Goal: Transaction & Acquisition: Register for event/course

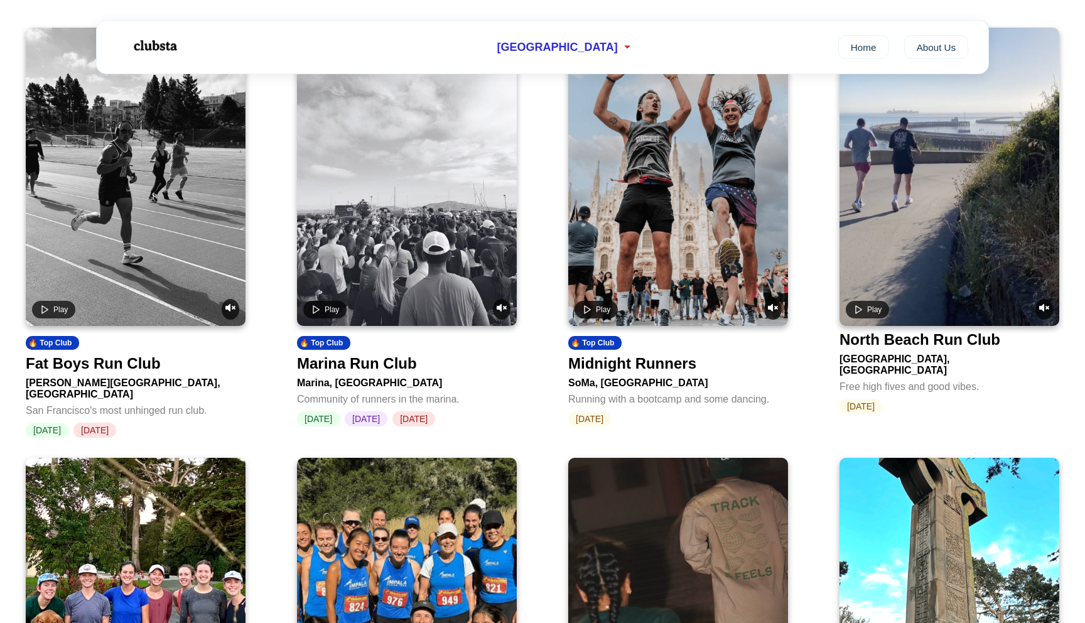
scroll to position [534, 0]
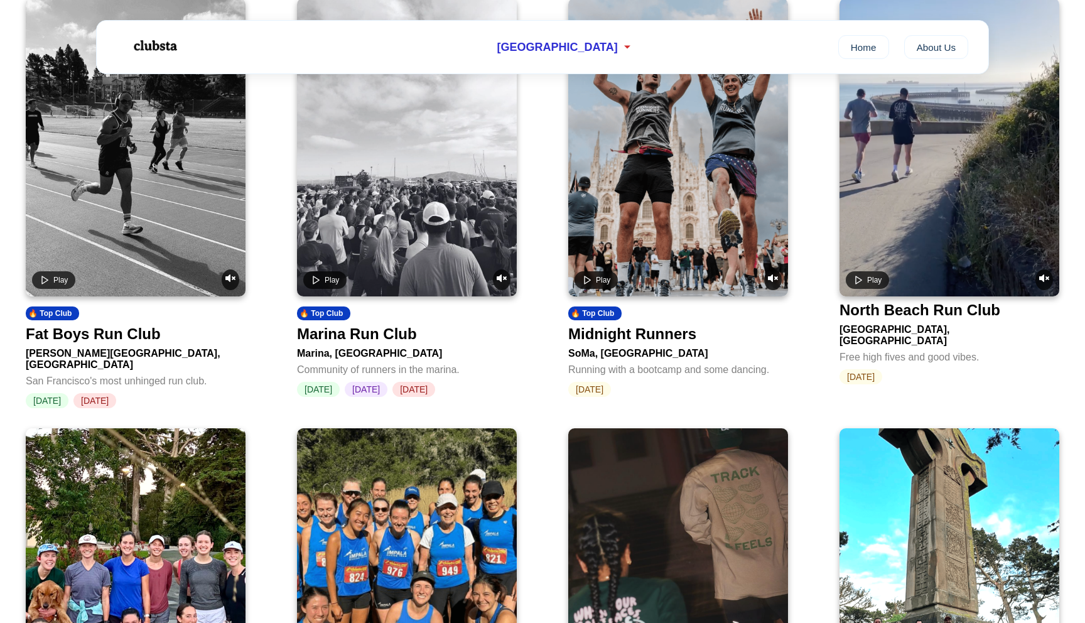
click at [379, 343] on div "Marina Run Club" at bounding box center [357, 334] width 120 height 18
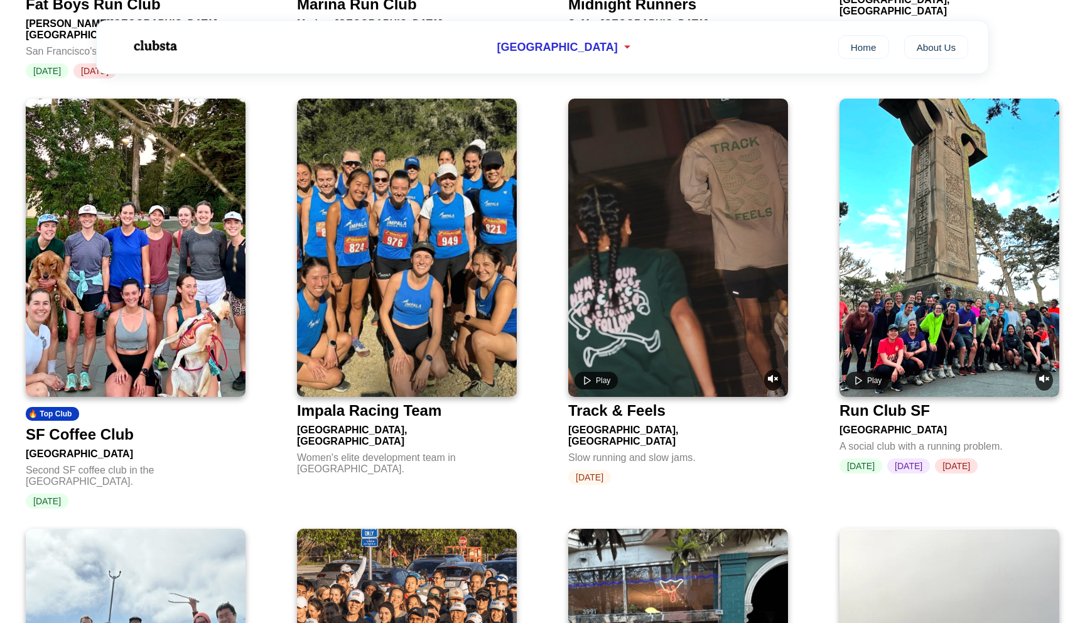
scroll to position [865, 0]
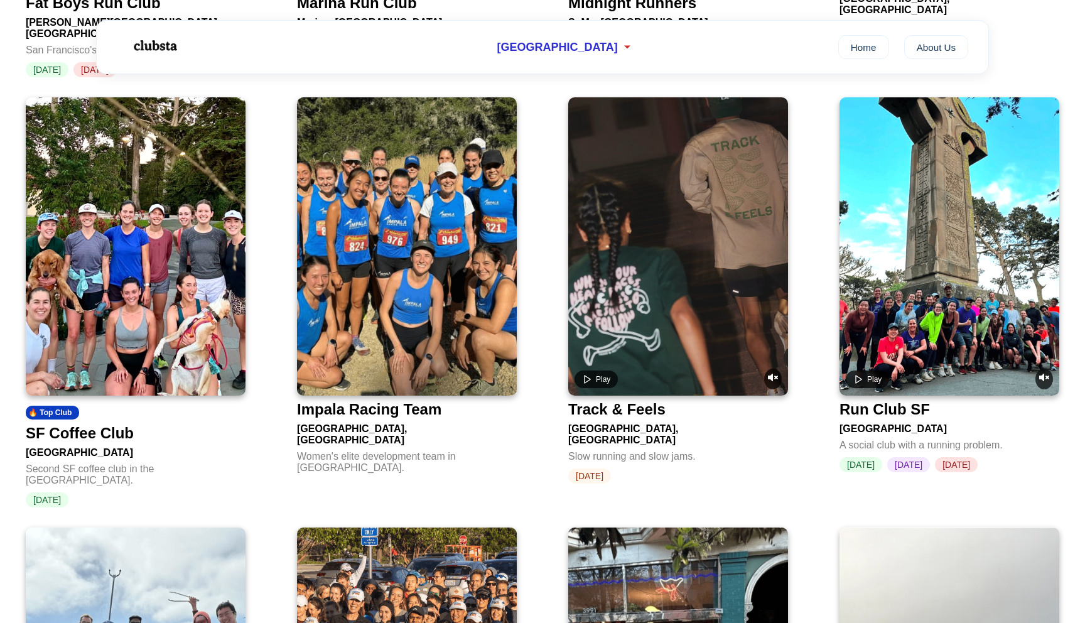
click at [112, 429] on div "SF Coffee Club" at bounding box center [80, 433] width 108 height 18
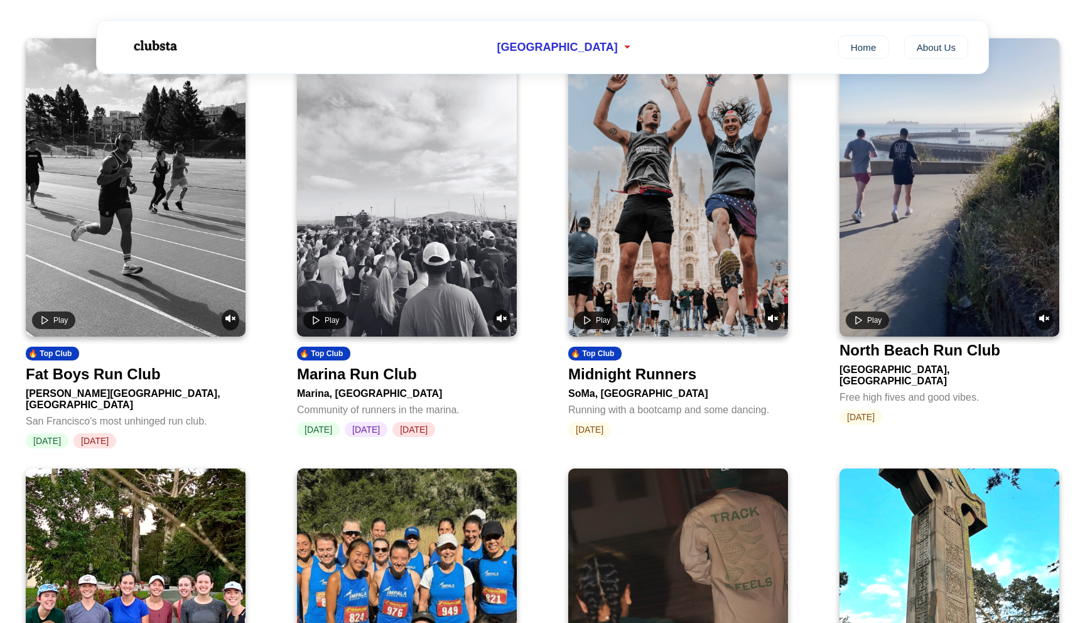
scroll to position [497, 0]
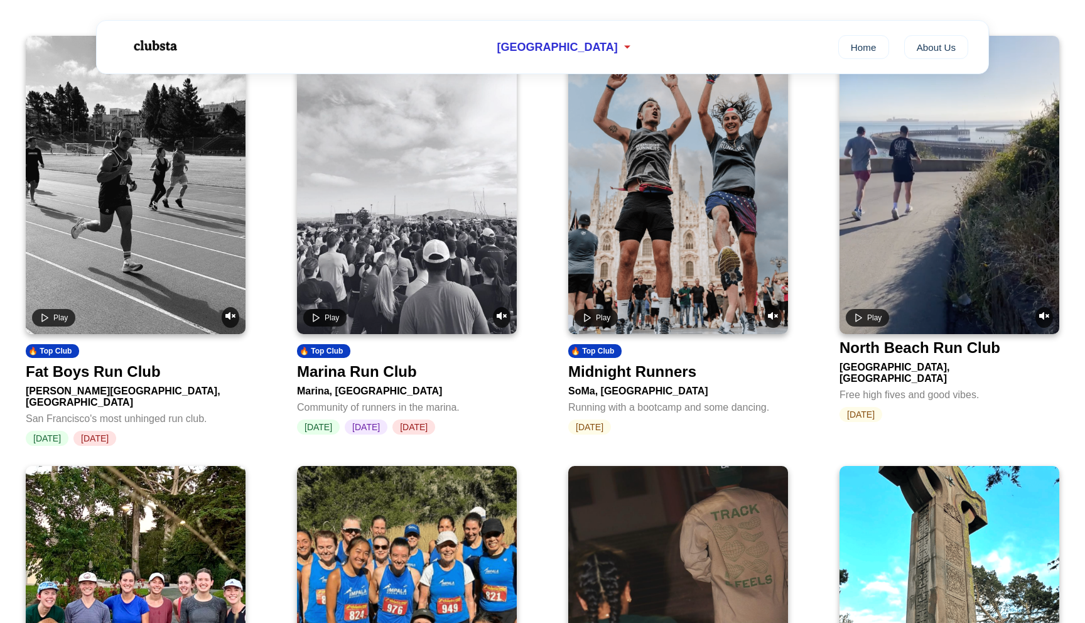
click at [640, 375] on div "Midnight Runners" at bounding box center [632, 372] width 128 height 18
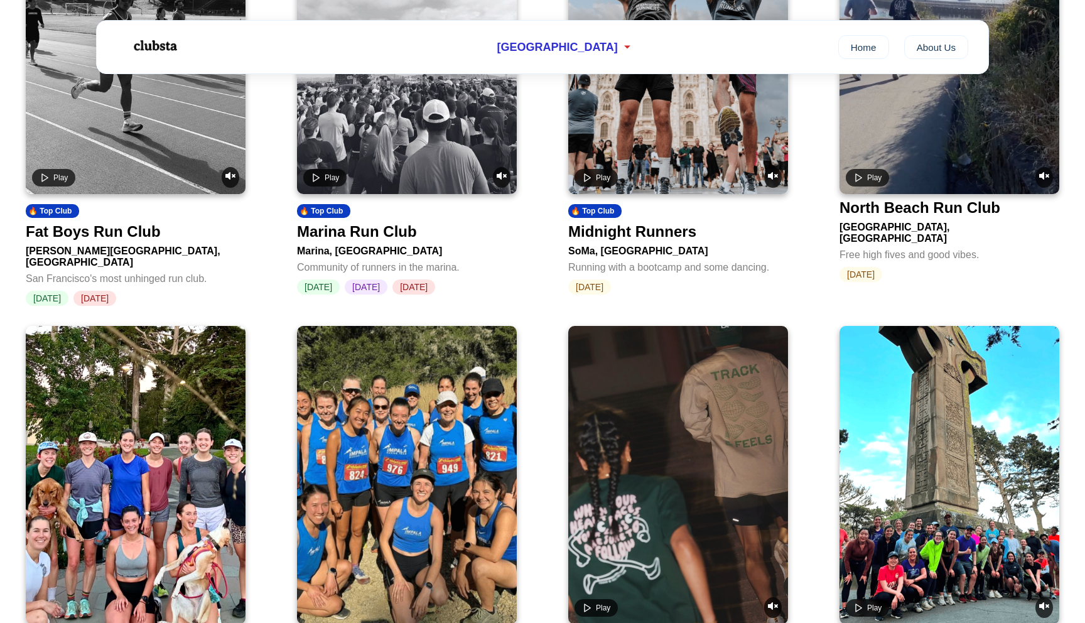
scroll to position [279, 0]
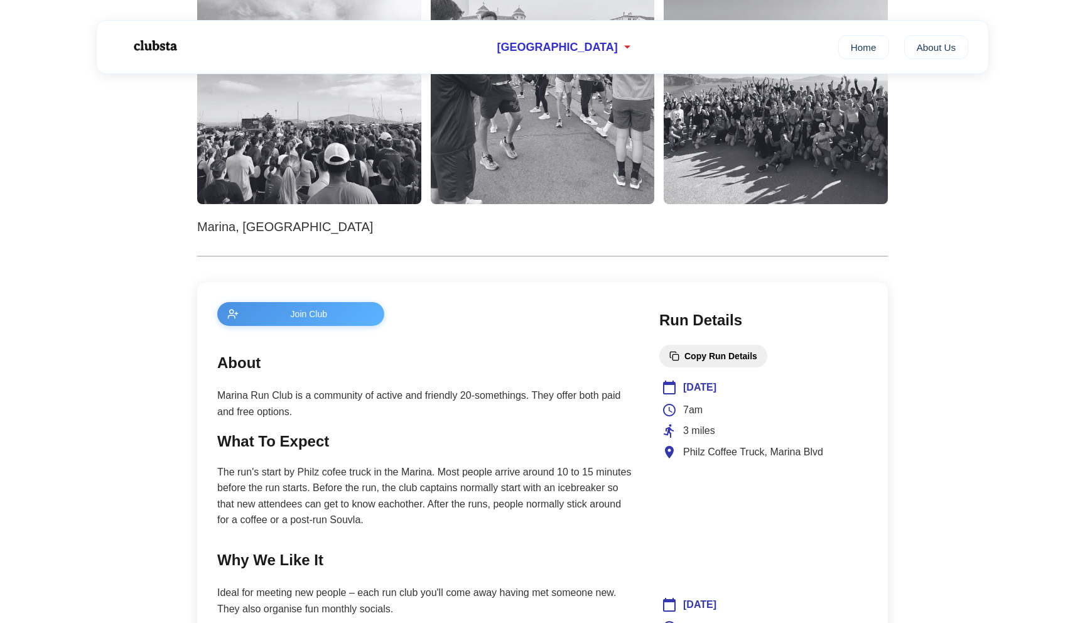
scroll to position [269, 0]
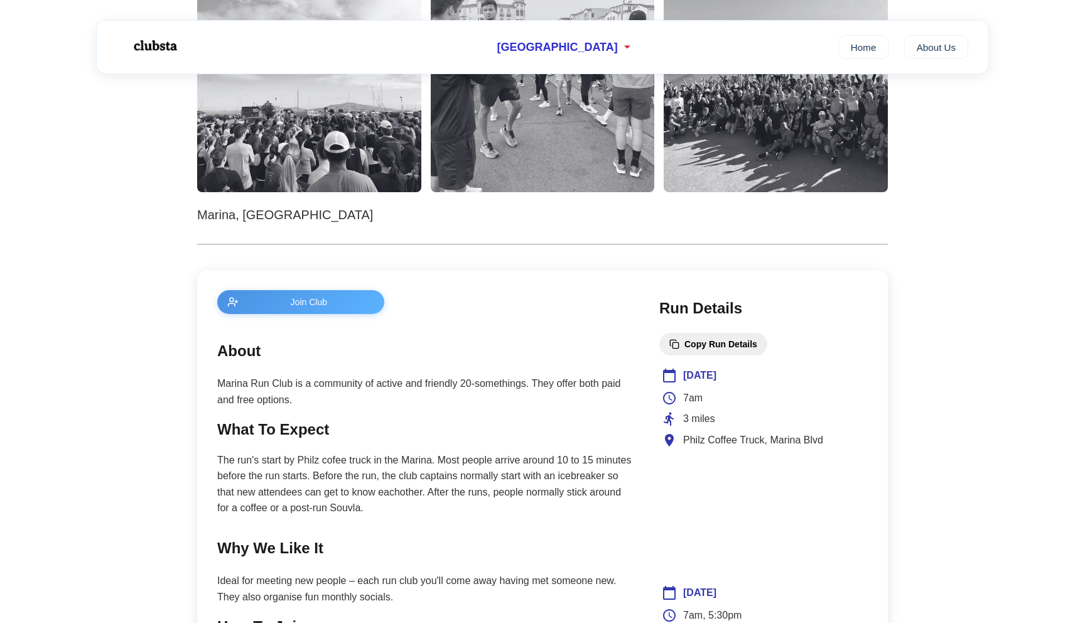
click at [358, 297] on span "Join Club" at bounding box center [309, 302] width 131 height 10
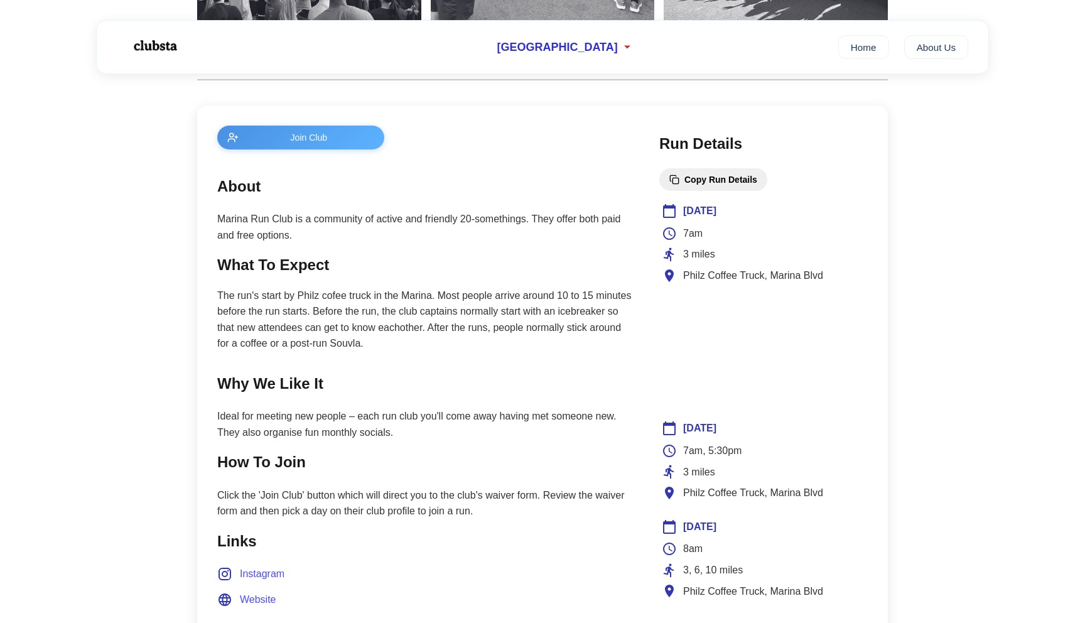
scroll to position [440, 0]
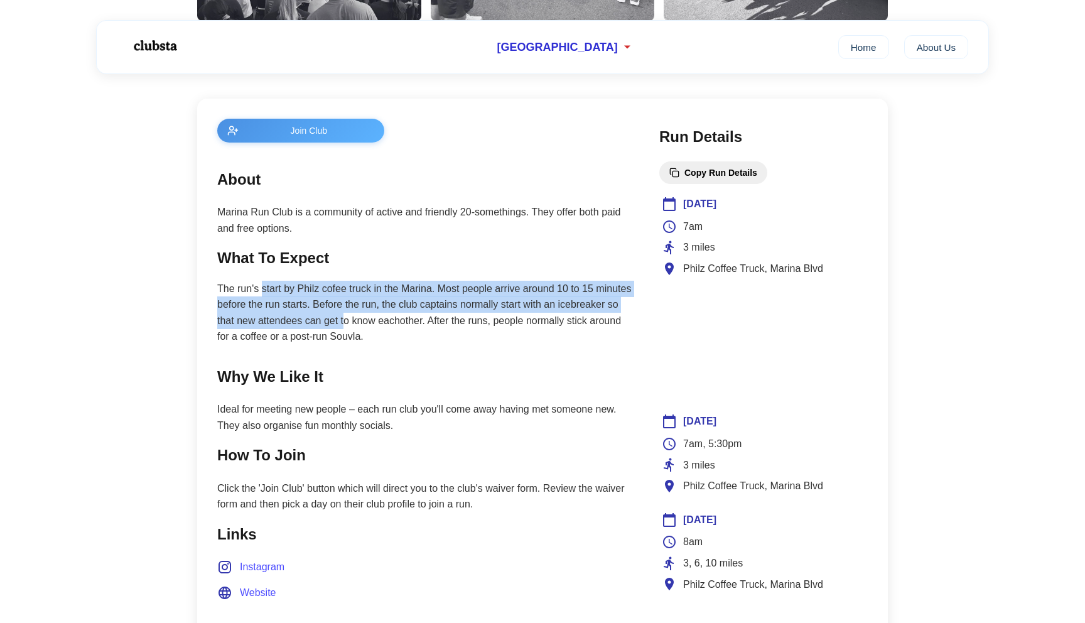
drag, startPoint x: 262, startPoint y: 286, endPoint x: 346, endPoint y: 315, distance: 88.9
click at [346, 315] on p "The run's start by Philz cofee truck in the Marina. Most people arrive around 1…" at bounding box center [425, 313] width 417 height 64
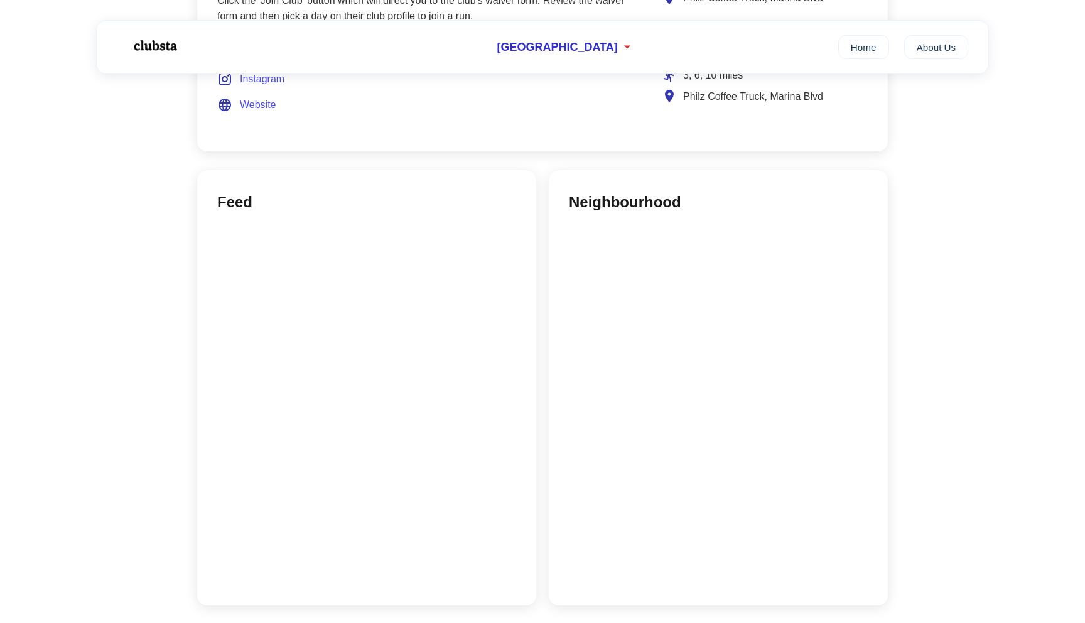
scroll to position [0, 0]
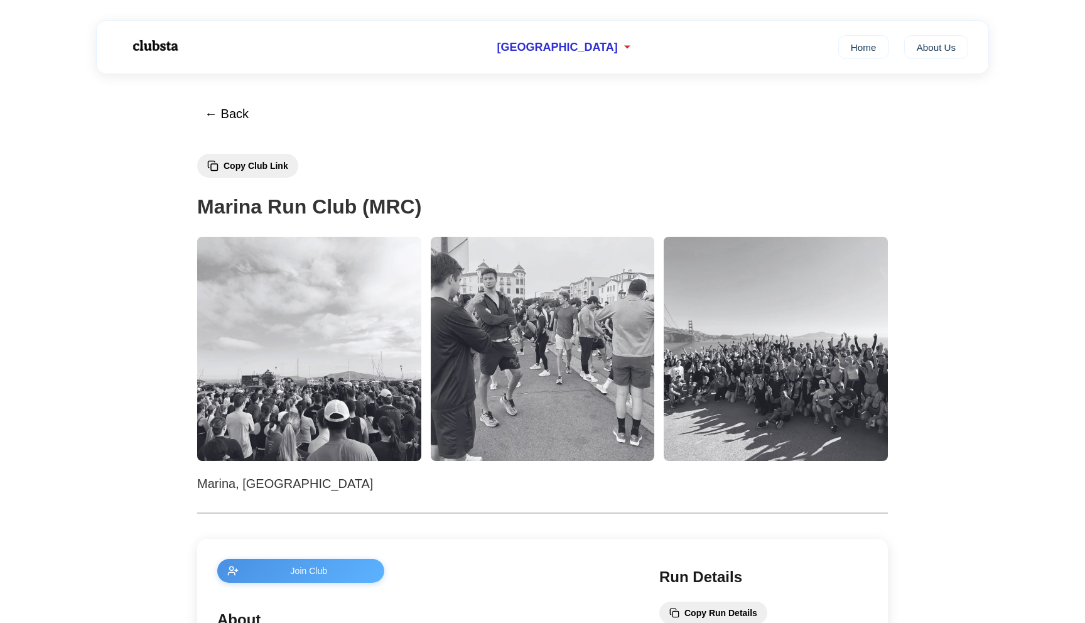
click at [159, 57] on img at bounding box center [154, 46] width 79 height 33
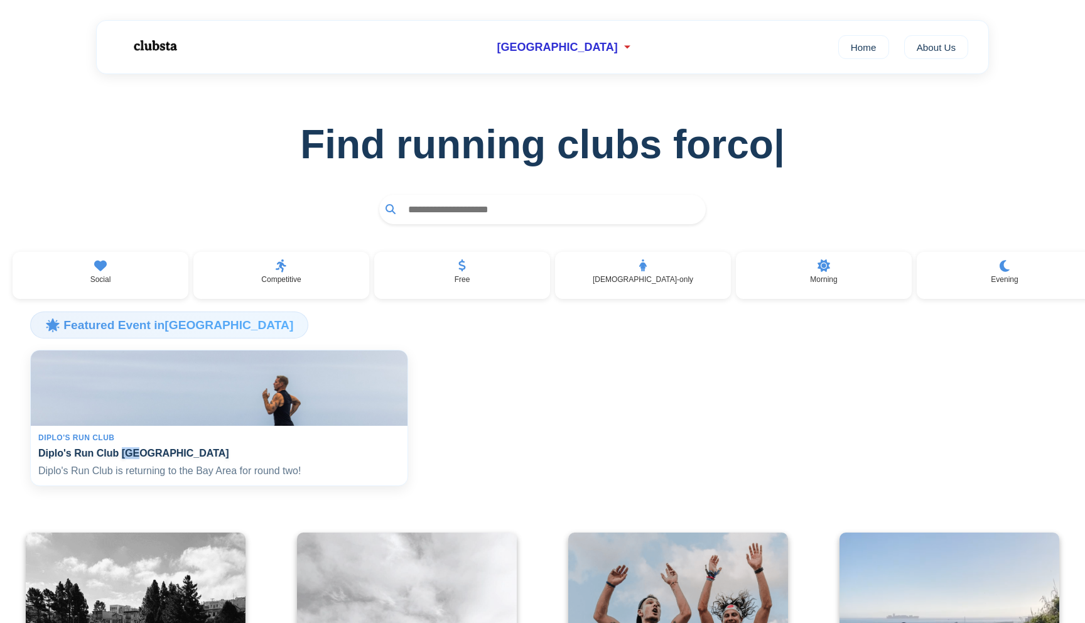
click at [146, 427] on img at bounding box center [219, 388] width 388 height 78
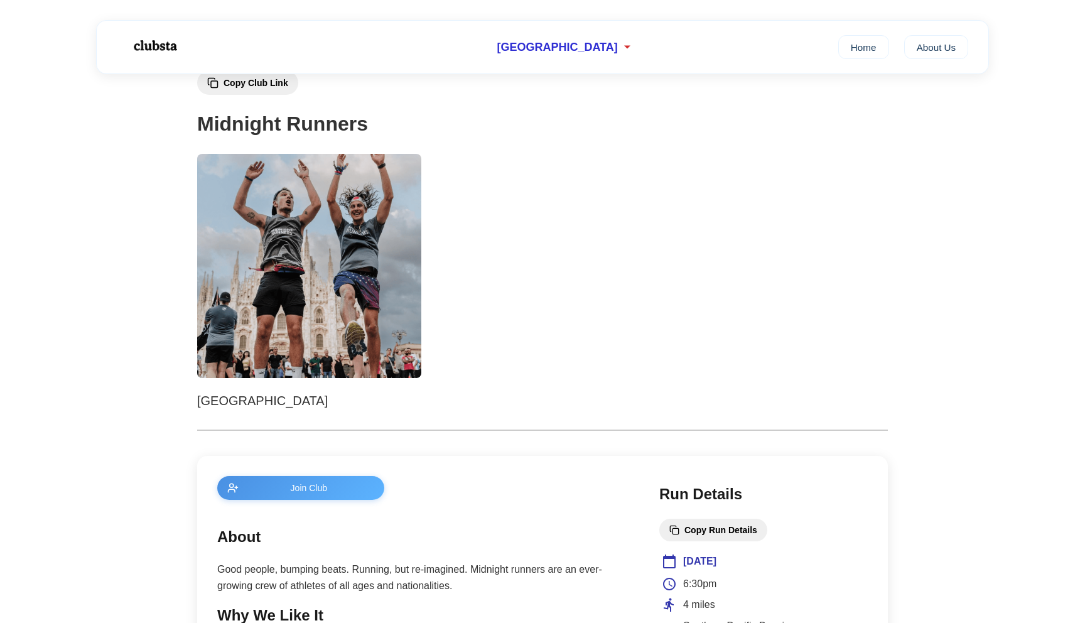
scroll to position [105, 0]
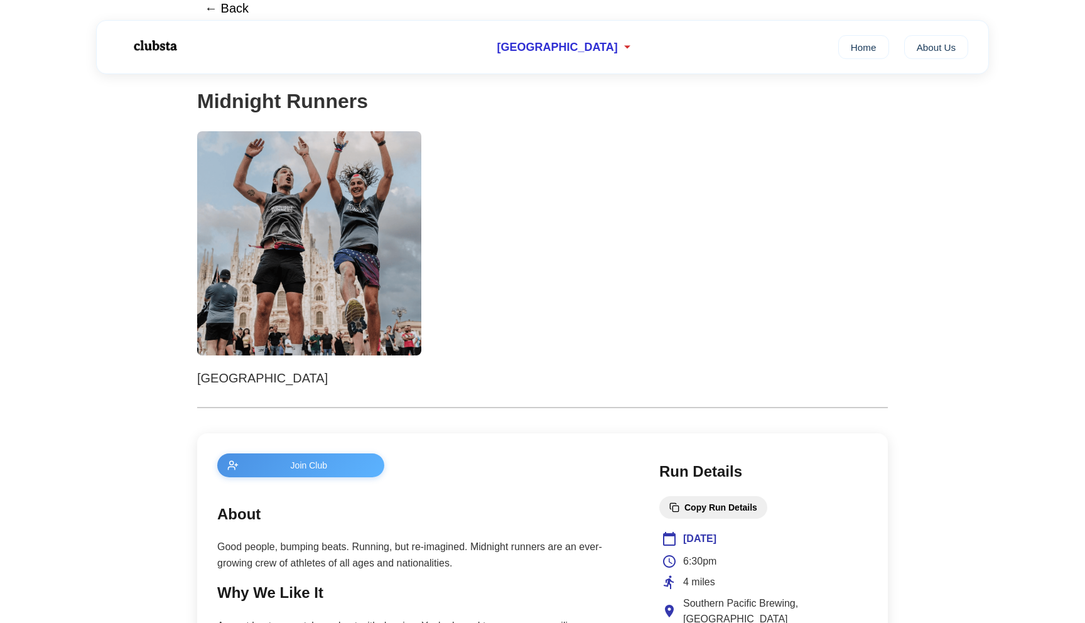
click at [317, 471] on button "Join Club" at bounding box center [300, 465] width 167 height 24
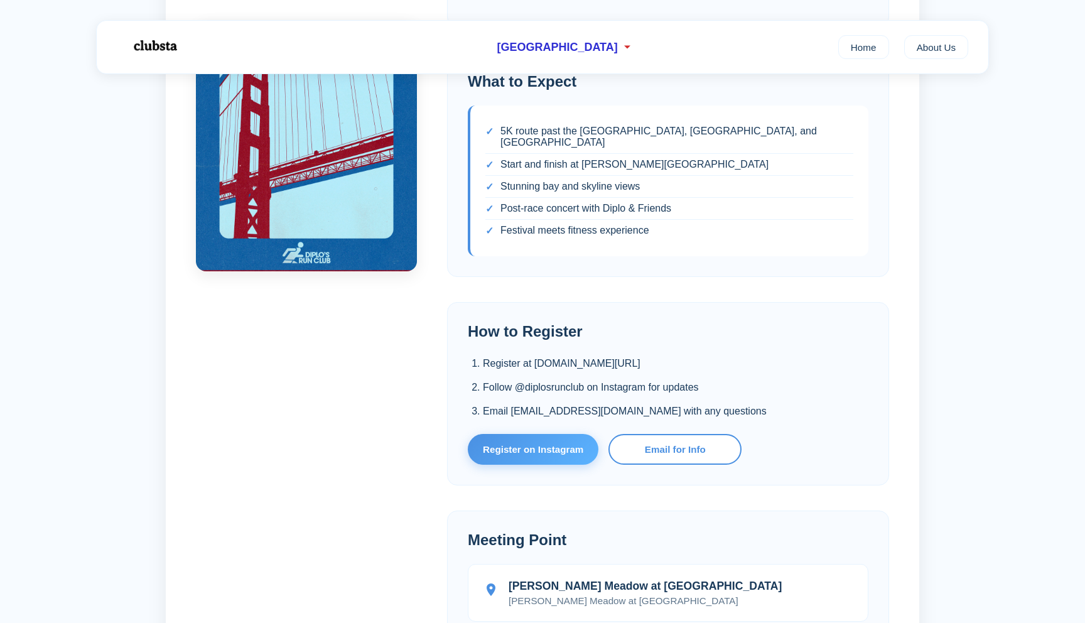
scroll to position [552, 0]
drag, startPoint x: 537, startPoint y: 354, endPoint x: 603, endPoint y: 358, distance: 66.7
click at [603, 358] on li "Register at [DOMAIN_NAME][URL]" at bounding box center [675, 363] width 385 height 16
drag, startPoint x: 535, startPoint y: 355, endPoint x: 689, endPoint y: 348, distance: 154.0
click at [689, 355] on li "Register at [DOMAIN_NAME][URL]" at bounding box center [675, 363] width 385 height 16
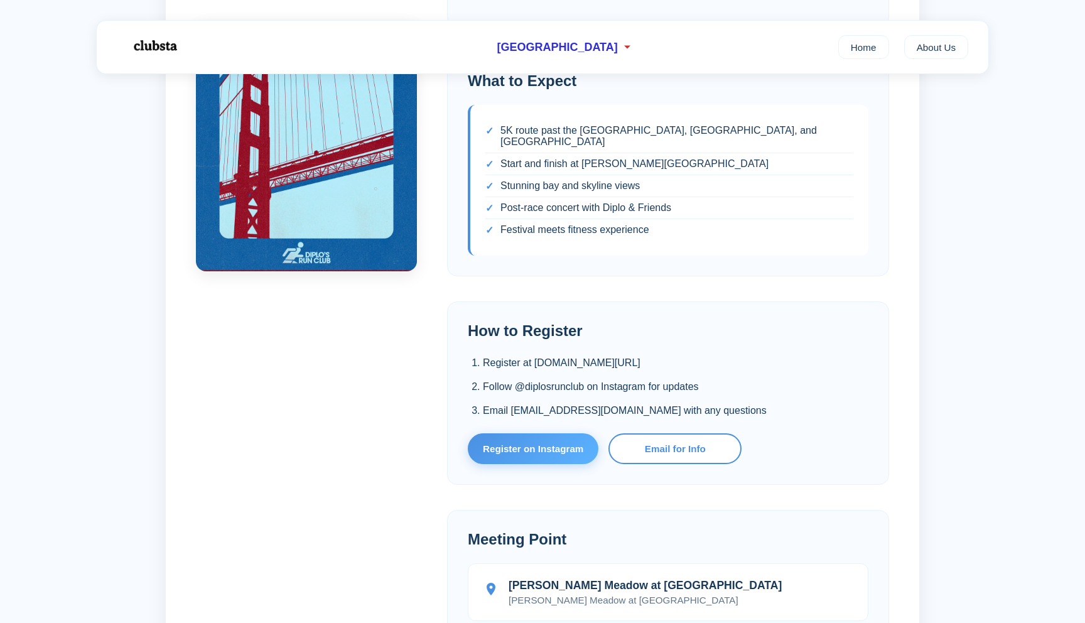
copy li "[DOMAIN_NAME][URL]"
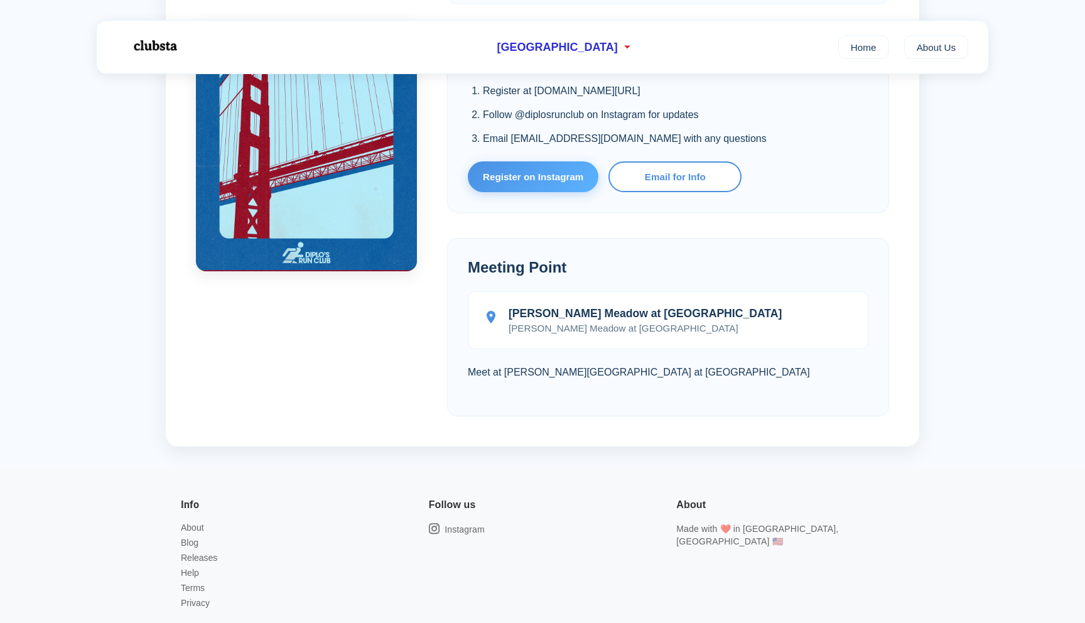
scroll to position [826, 0]
